Goal: Information Seeking & Learning: Learn about a topic

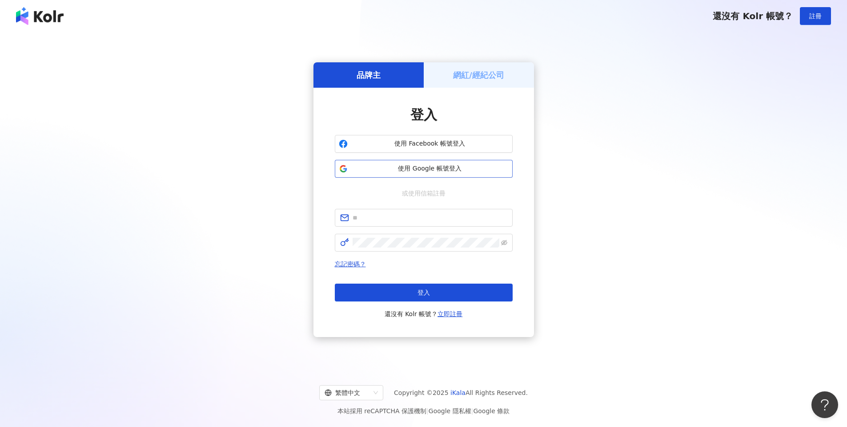
click at [453, 171] on span "使用 Google 帳號登入" at bounding box center [429, 168] width 157 height 9
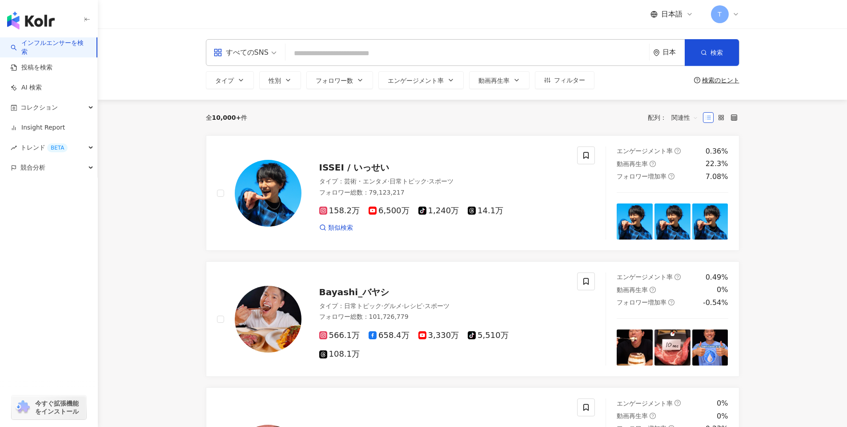
type input "*"
type input "*****"
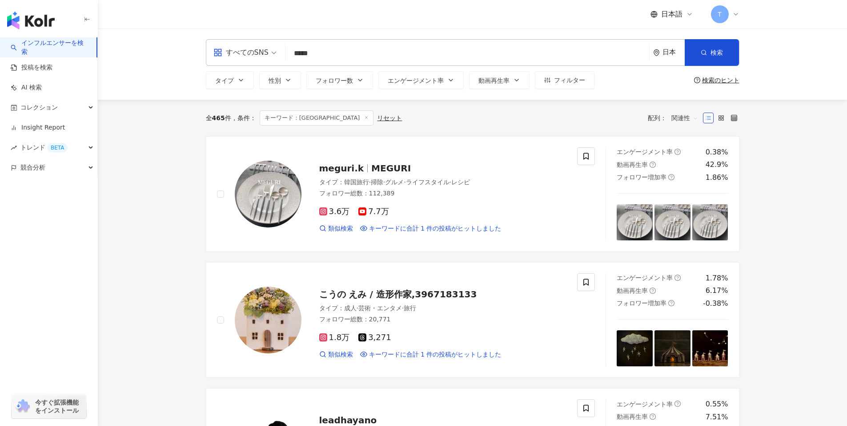
click at [248, 54] on div "すべてのSNS" at bounding box center [241, 52] width 55 height 14
click at [250, 95] on div "Instagram" at bounding box center [245, 93] width 59 height 11
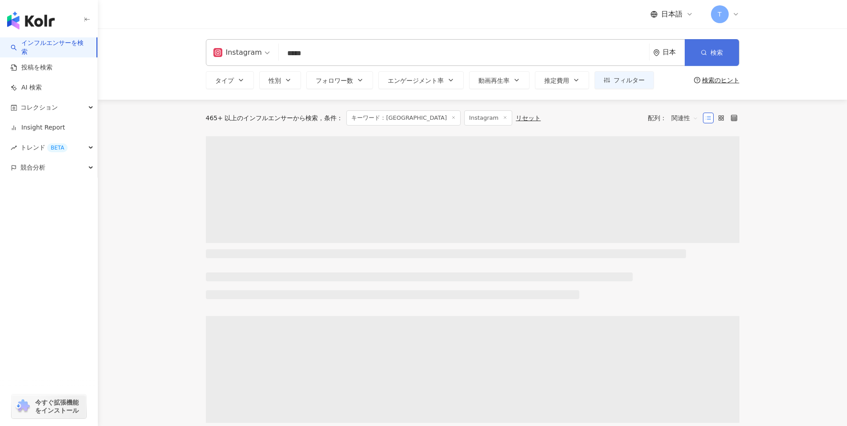
click at [724, 52] on button "検索" at bounding box center [712, 52] width 54 height 27
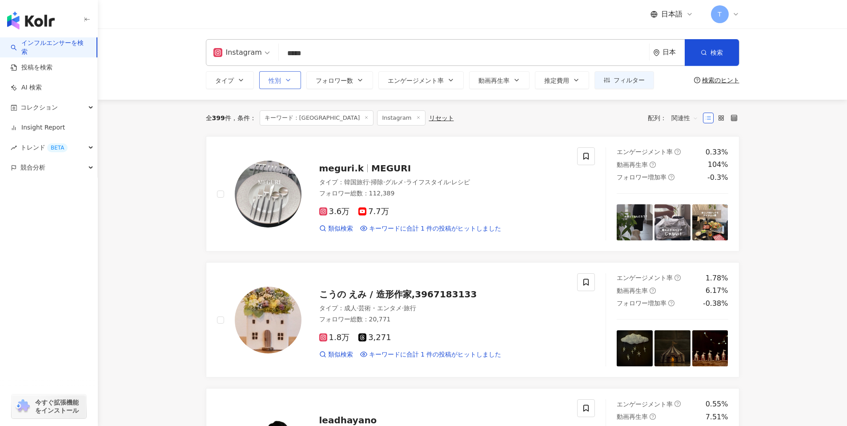
click at [269, 81] on span "性別" at bounding box center [275, 80] width 12 height 7
click at [298, 81] on button "性別" at bounding box center [280, 80] width 42 height 18
click at [295, 131] on label "女性" at bounding box center [287, 133] width 39 height 10
click at [341, 81] on span "フォロワー数" at bounding box center [334, 80] width 37 height 7
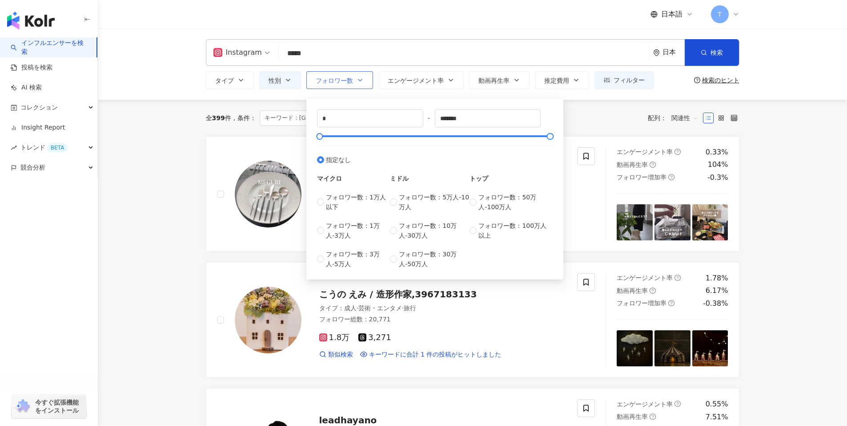
click at [333, 77] on span "フォロワー数" at bounding box center [334, 80] width 37 height 7
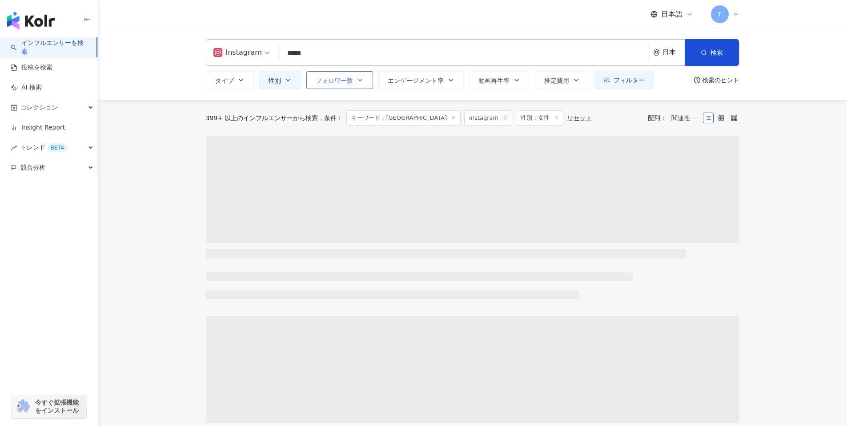
drag, startPoint x: 361, startPoint y: 81, endPoint x: 367, endPoint y: 85, distance: 7.9
click at [360, 81] on icon "button" at bounding box center [361, 80] width 4 height 2
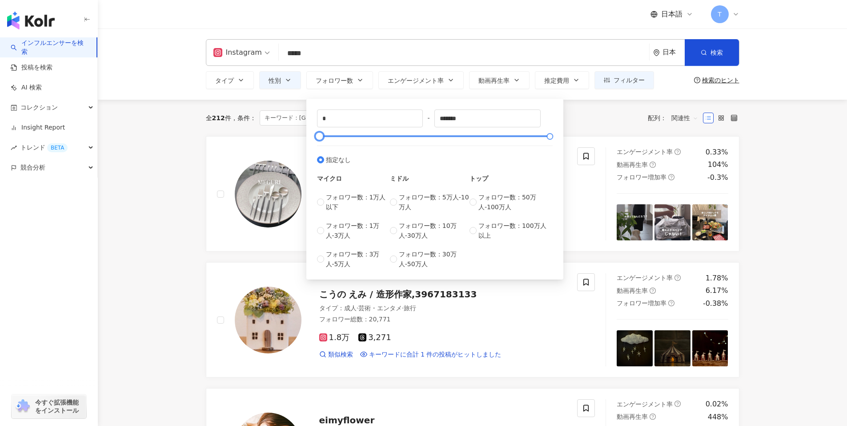
click at [407, 135] on div at bounding box center [434, 135] width 231 height 5
drag, startPoint x: 404, startPoint y: 134, endPoint x: 323, endPoint y: 137, distance: 81.9
click at [323, 137] on div at bounding box center [325, 136] width 5 height 5
click at [358, 111] on input "*****" at bounding box center [370, 118] width 105 height 17
drag, startPoint x: 352, startPoint y: 120, endPoint x: 298, endPoint y: 117, distance: 53.9
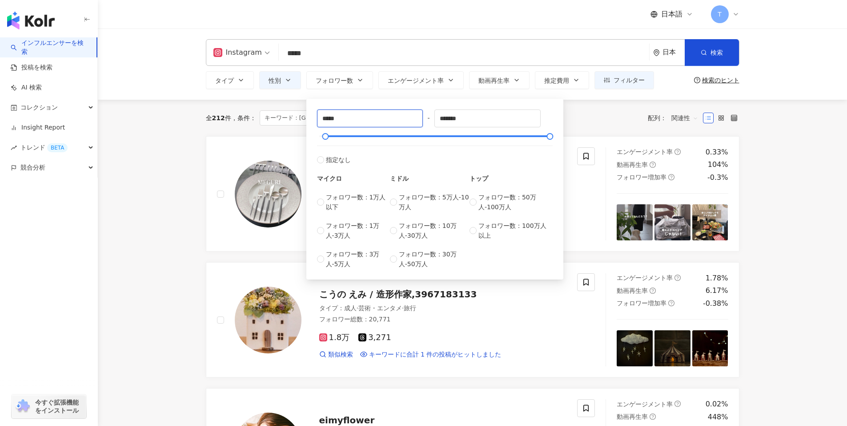
type input "****"
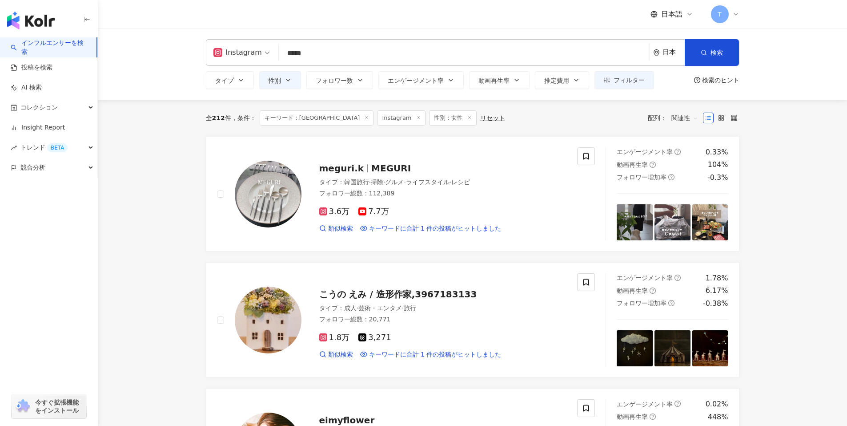
click at [594, 112] on div "全 212 件 条件 ： キーワード：[GEOGRAPHIC_DATA] Instagram 性別：女性 リセット 配列： 関連性" at bounding box center [473, 117] width 534 height 15
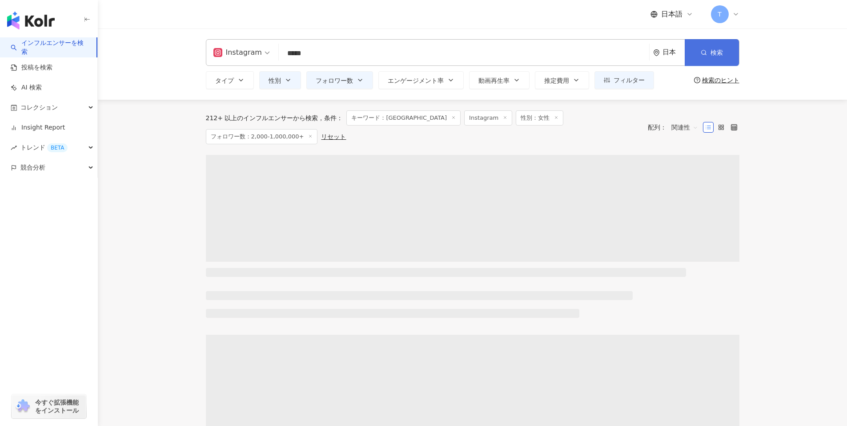
click at [715, 54] on span "検索" at bounding box center [717, 52] width 12 height 7
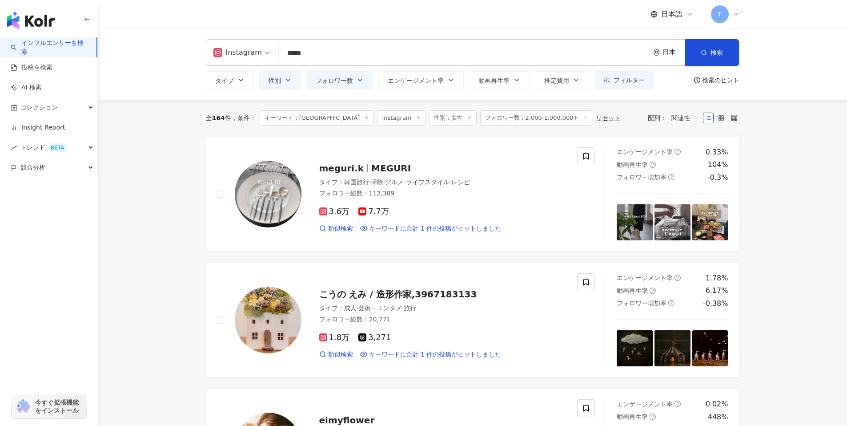
click at [440, 83] on span "エンゲージメント率" at bounding box center [416, 80] width 56 height 7
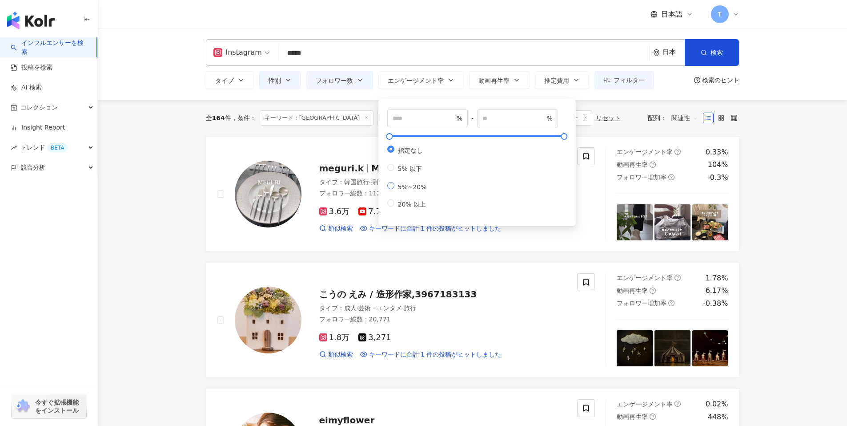
click at [410, 190] on span "5%~20%" at bounding box center [413, 186] width 36 height 7
type input "*"
type input "**"
click at [609, 115] on div "全 164 件 条件 ： キーワード：[GEOGRAPHIC_DATA] Instagram 性別：女性 フォロワー数：2,000-1,000,000+ リセ…" at bounding box center [473, 117] width 534 height 15
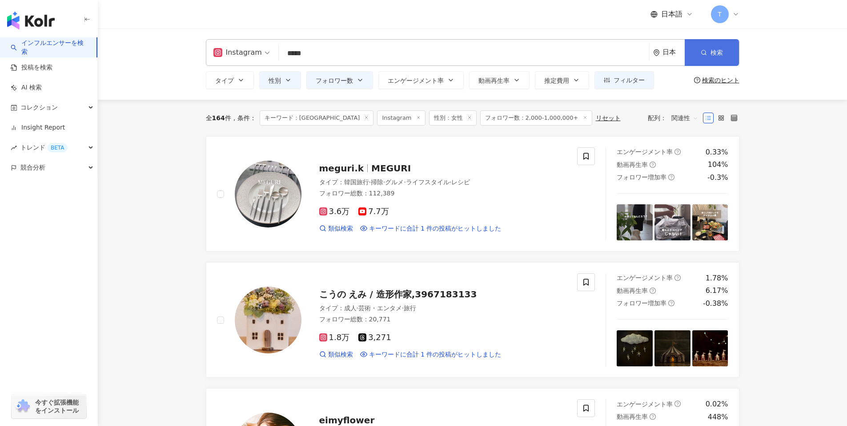
click at [716, 49] on span "検索" at bounding box center [717, 52] width 12 height 7
